Goal: Information Seeking & Learning: Learn about a topic

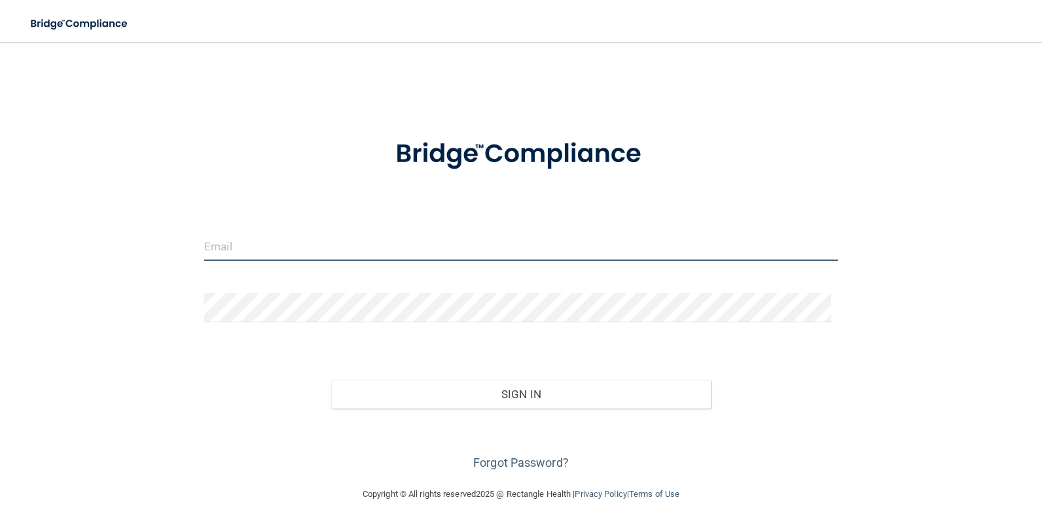
click at [423, 243] on input "email" at bounding box center [520, 246] width 633 height 29
type input "[EMAIL_ADDRESS][DOMAIN_NAME]"
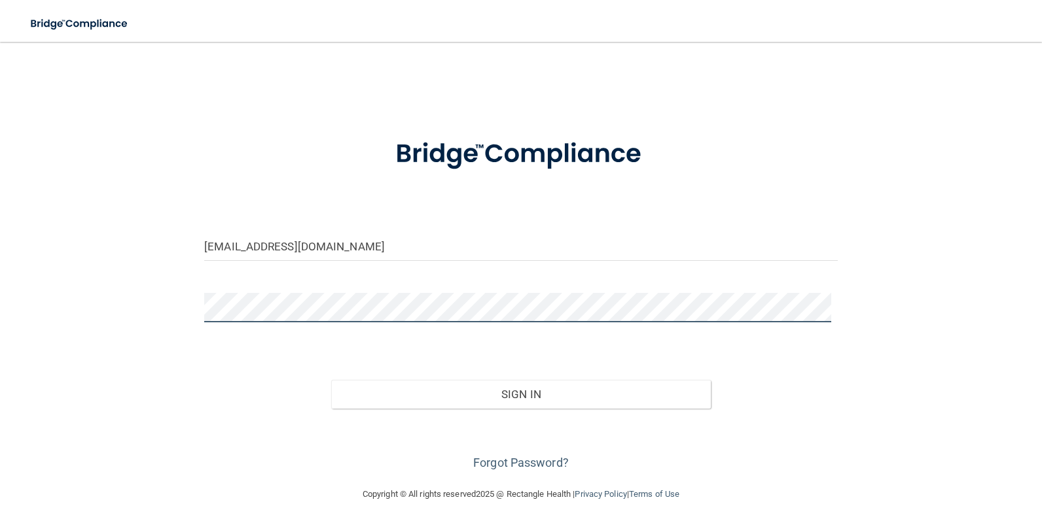
click at [331, 380] on button "Sign In" at bounding box center [521, 394] width 380 height 29
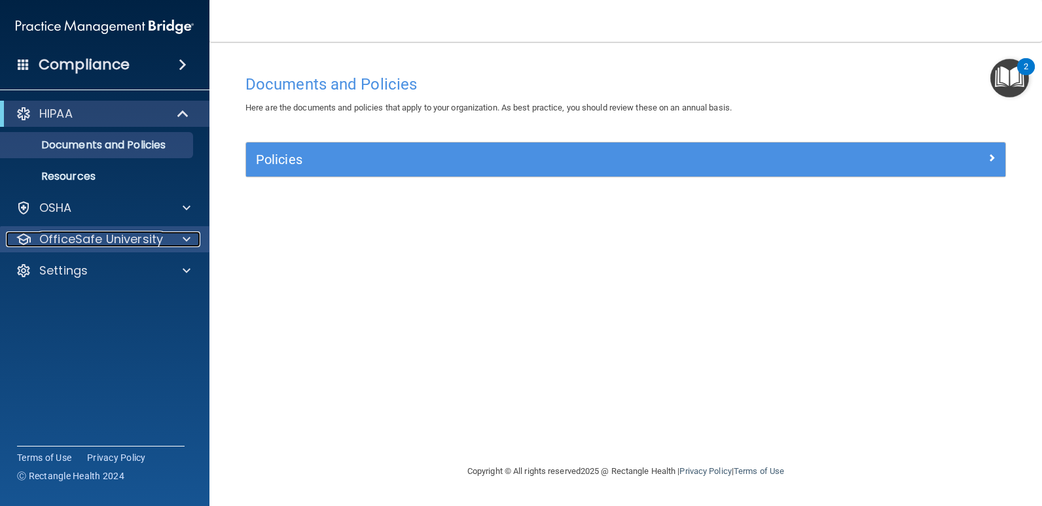
click at [90, 234] on p "OfficeSafe University" at bounding box center [101, 240] width 124 height 16
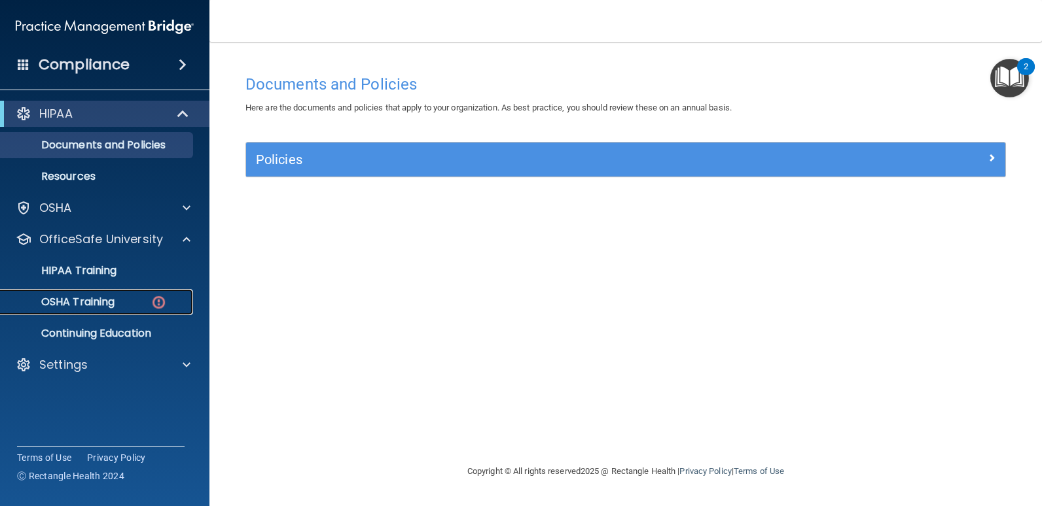
click at [97, 297] on p "OSHA Training" at bounding box center [62, 302] width 106 height 13
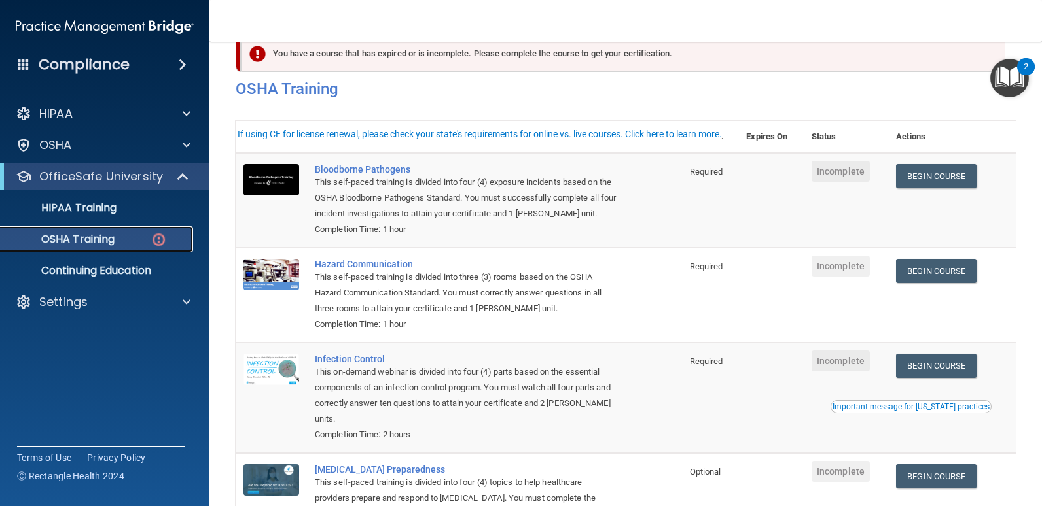
scroll to position [65, 0]
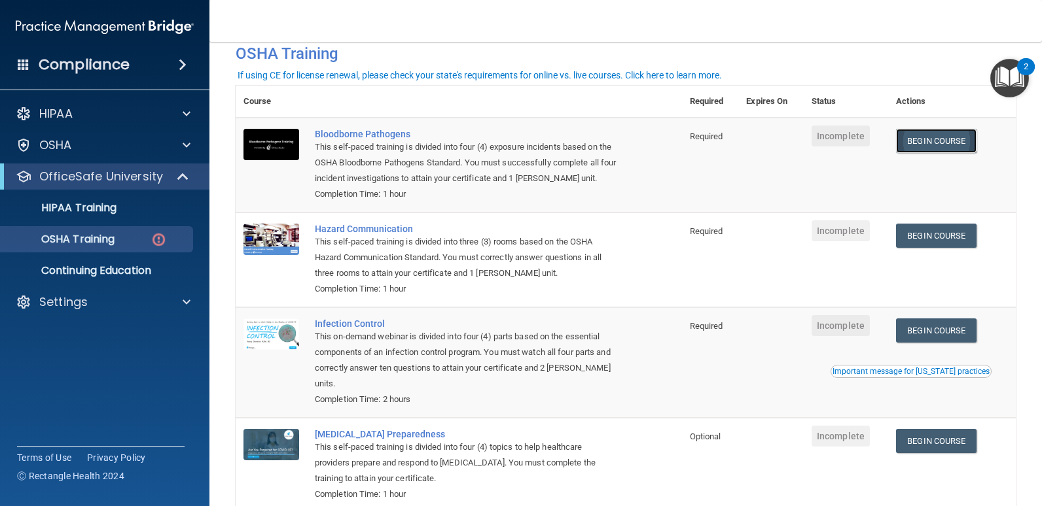
click at [926, 142] on link "Begin Course" at bounding box center [936, 141] width 80 height 24
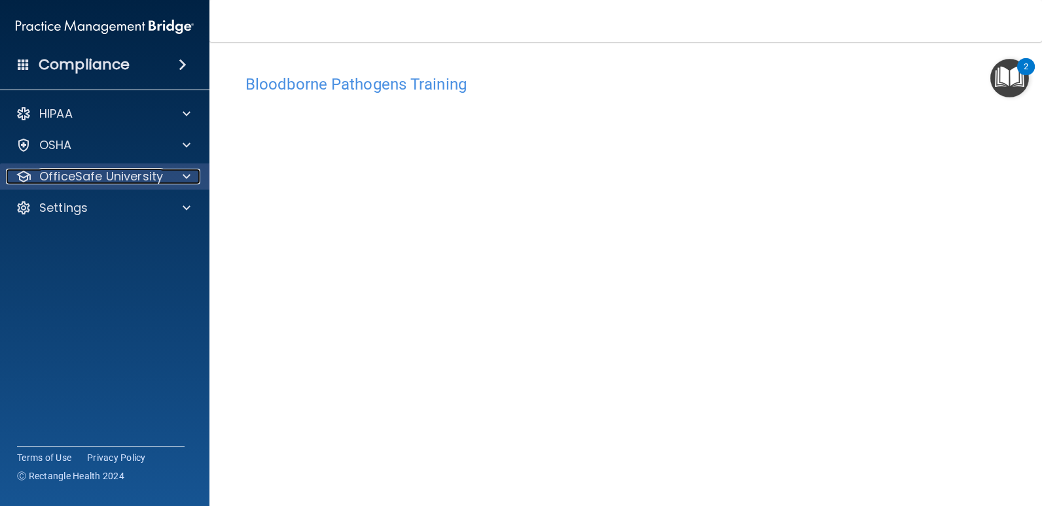
click at [106, 178] on p "OfficeSafe University" at bounding box center [101, 177] width 124 height 16
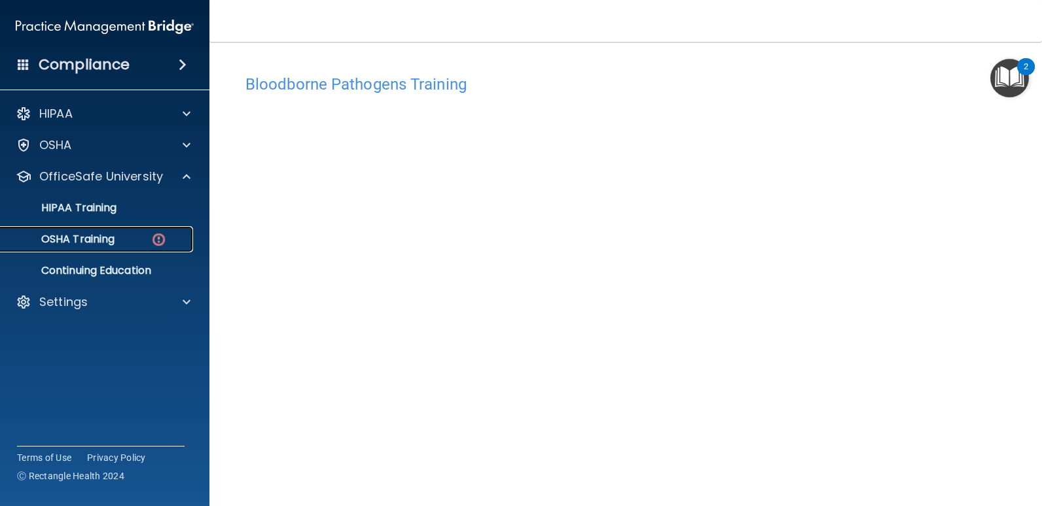
click at [123, 236] on div "OSHA Training" at bounding box center [98, 239] width 179 height 13
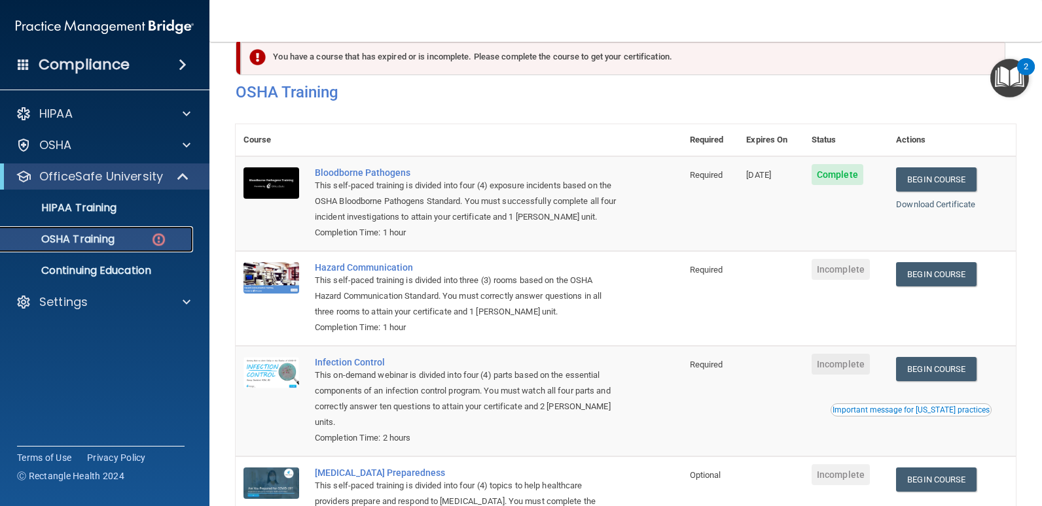
scroll to position [12, 0]
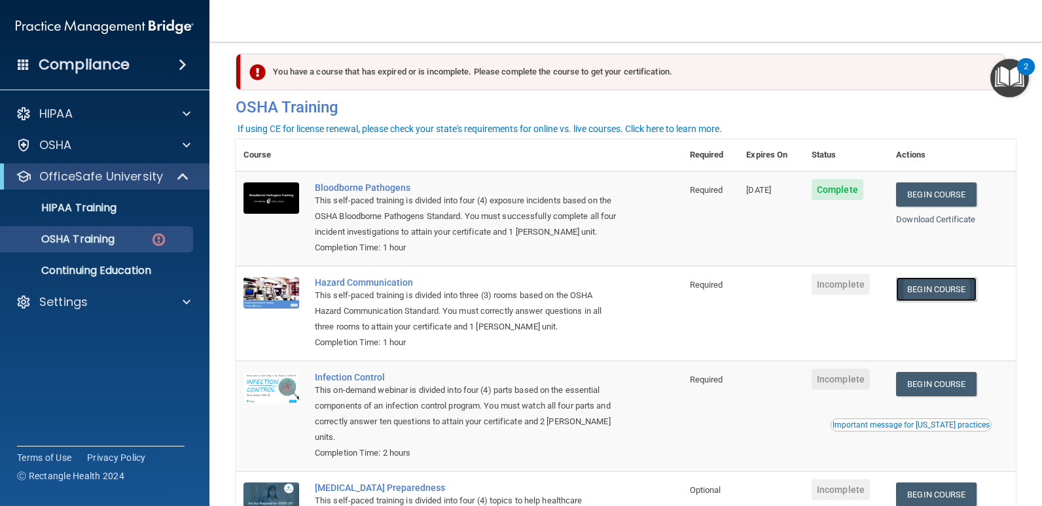
click at [920, 296] on link "Begin Course" at bounding box center [936, 289] width 80 height 24
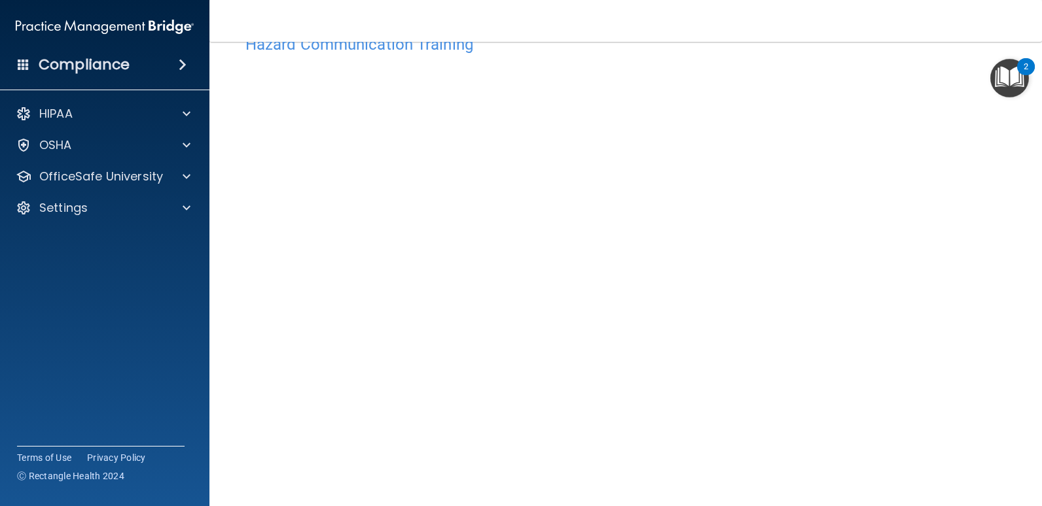
scroll to position [83, 0]
